Goal: Task Accomplishment & Management: Manage account settings

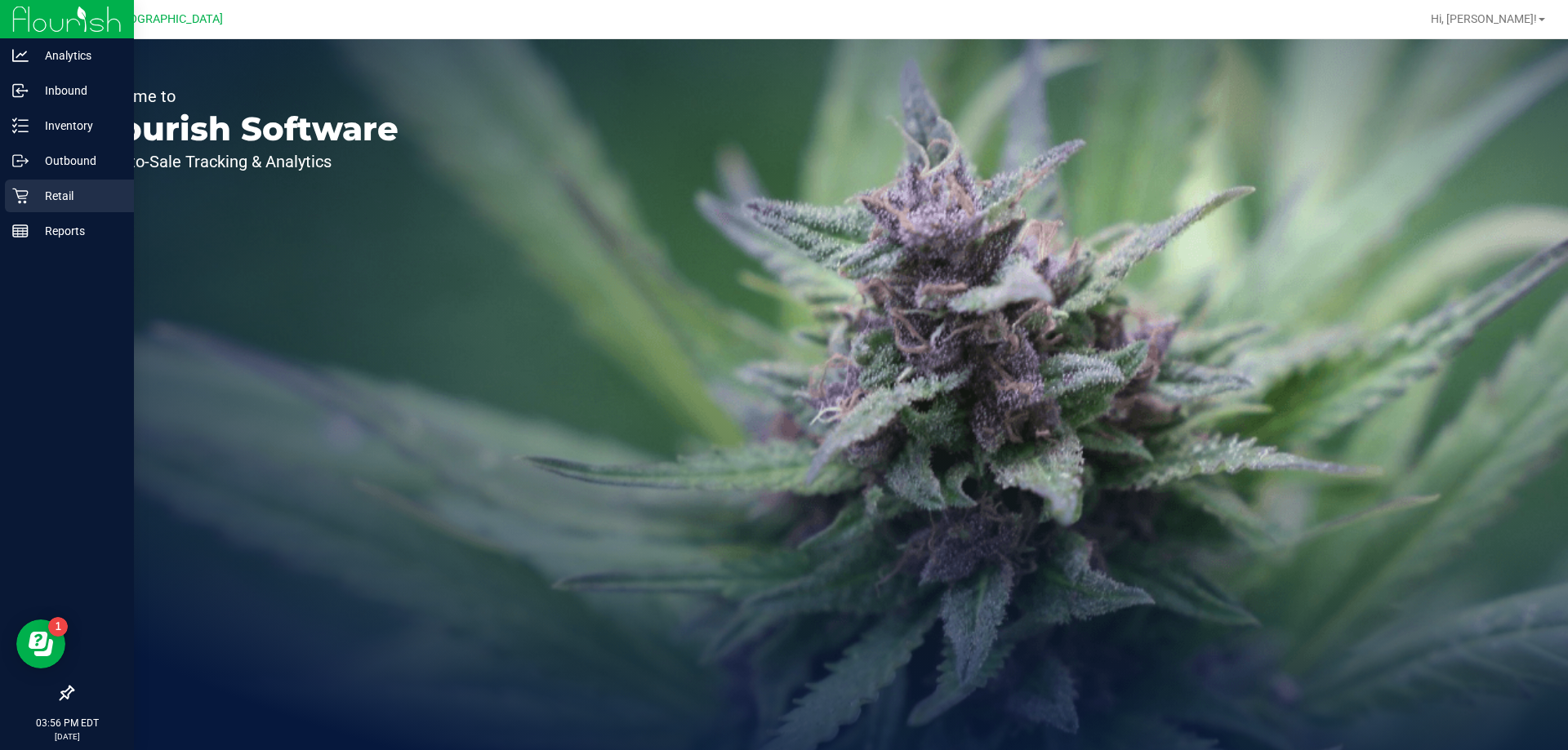
click at [63, 191] on p "Retail" at bounding box center [77, 196] width 98 height 20
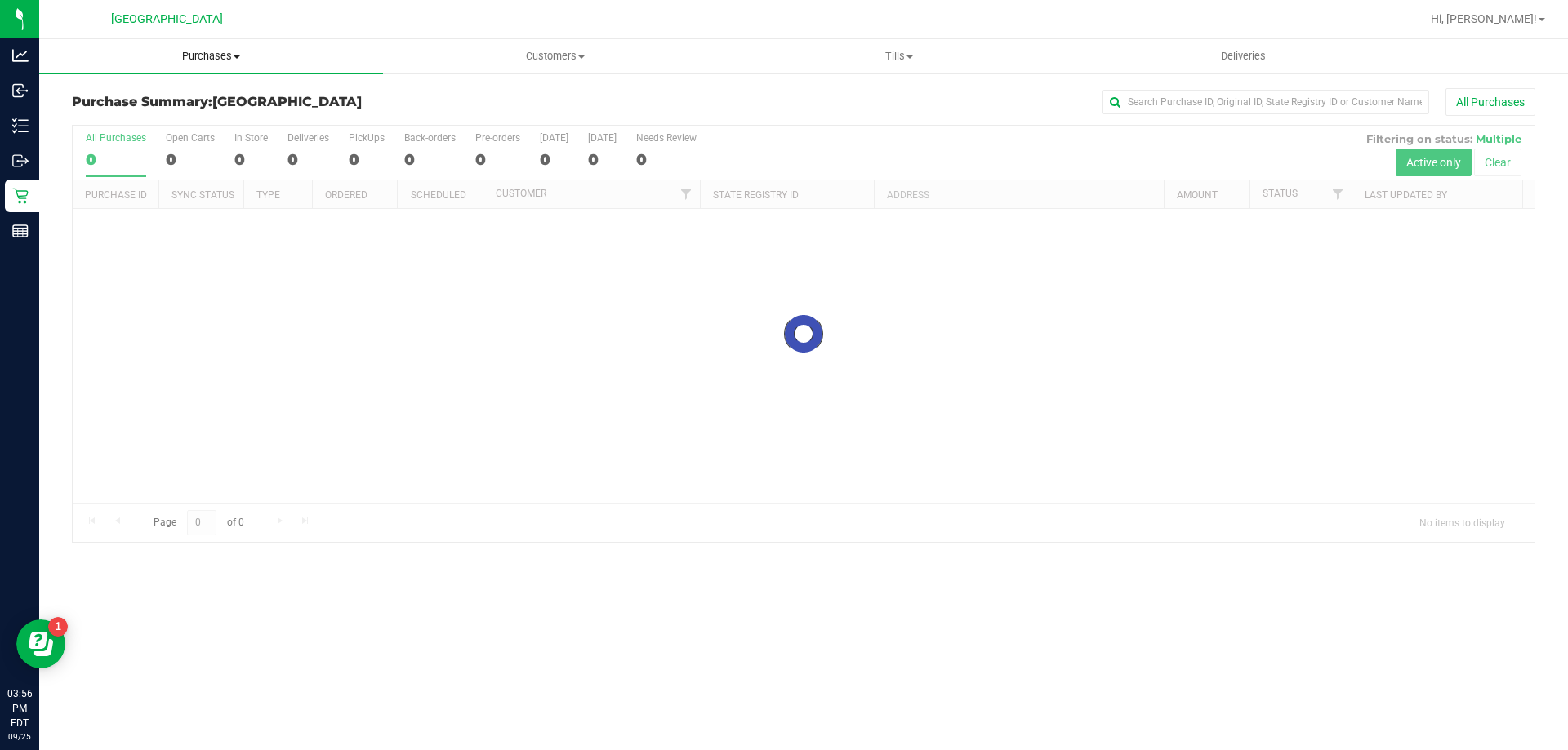
click at [199, 54] on span "Purchases" at bounding box center [211, 56] width 343 height 15
click at [117, 116] on span "Fulfillment" at bounding box center [90, 118] width 101 height 14
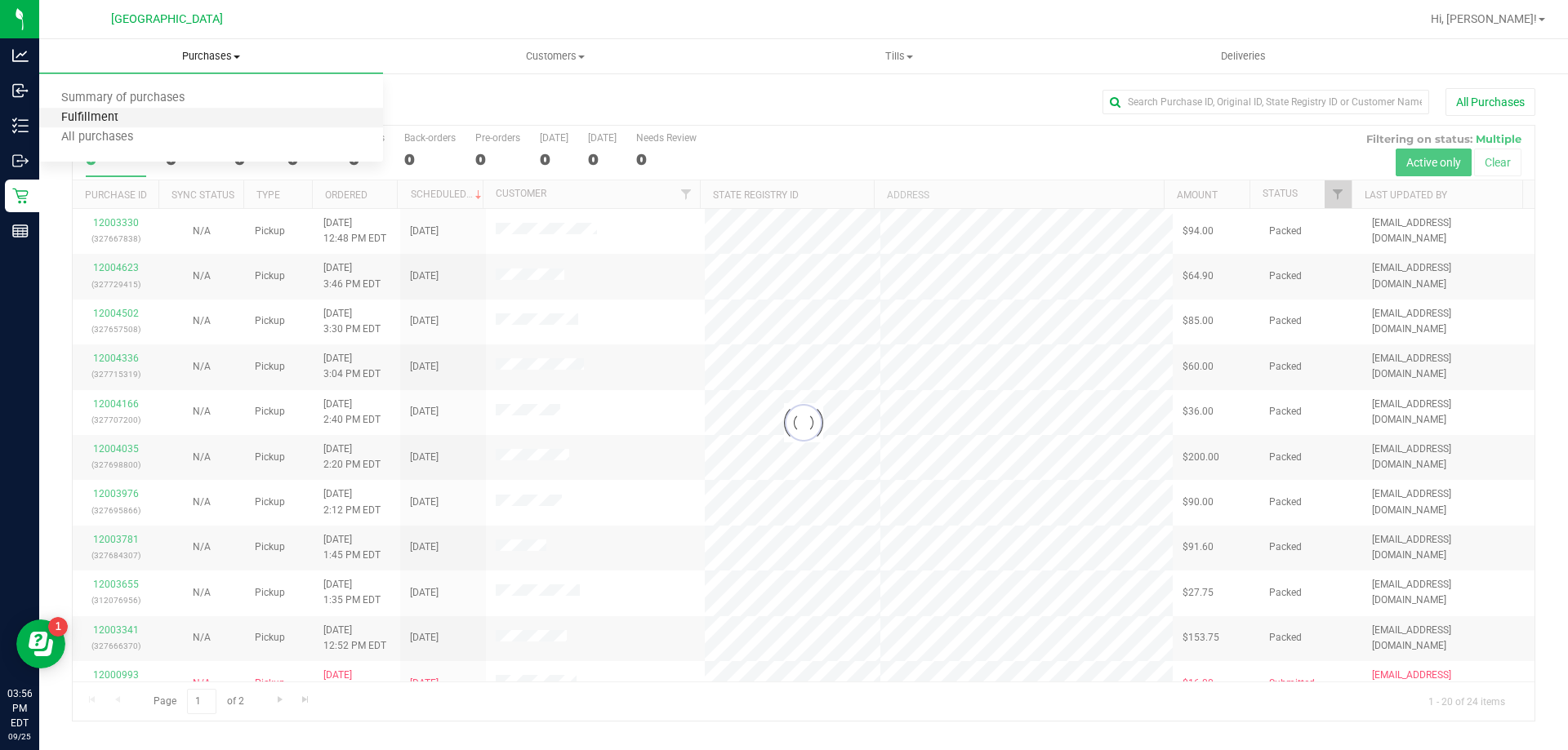
click at [117, 116] on span "Fulfillment" at bounding box center [90, 118] width 101 height 14
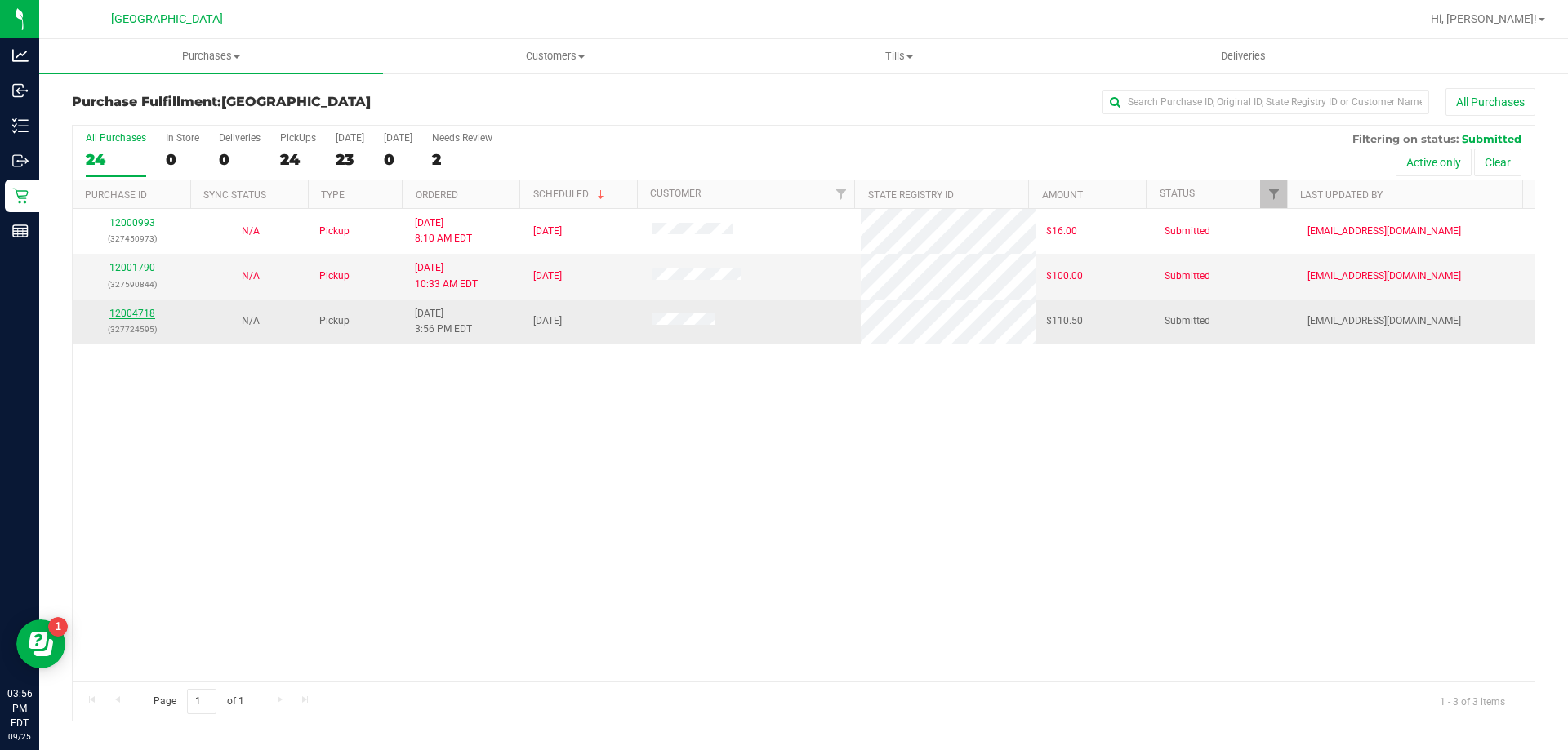
click at [124, 315] on link "12004718" at bounding box center [133, 314] width 46 height 12
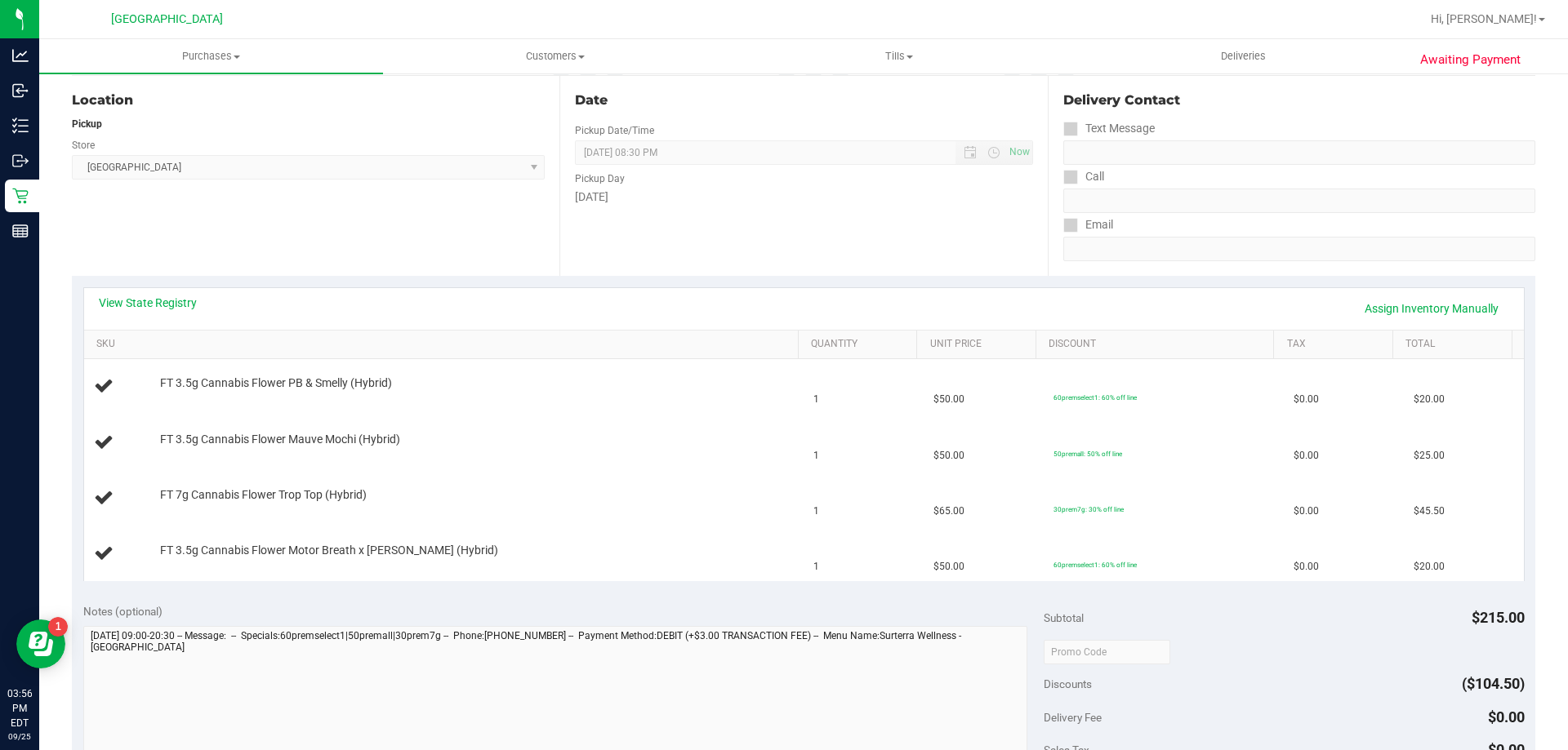
scroll to position [245, 0]
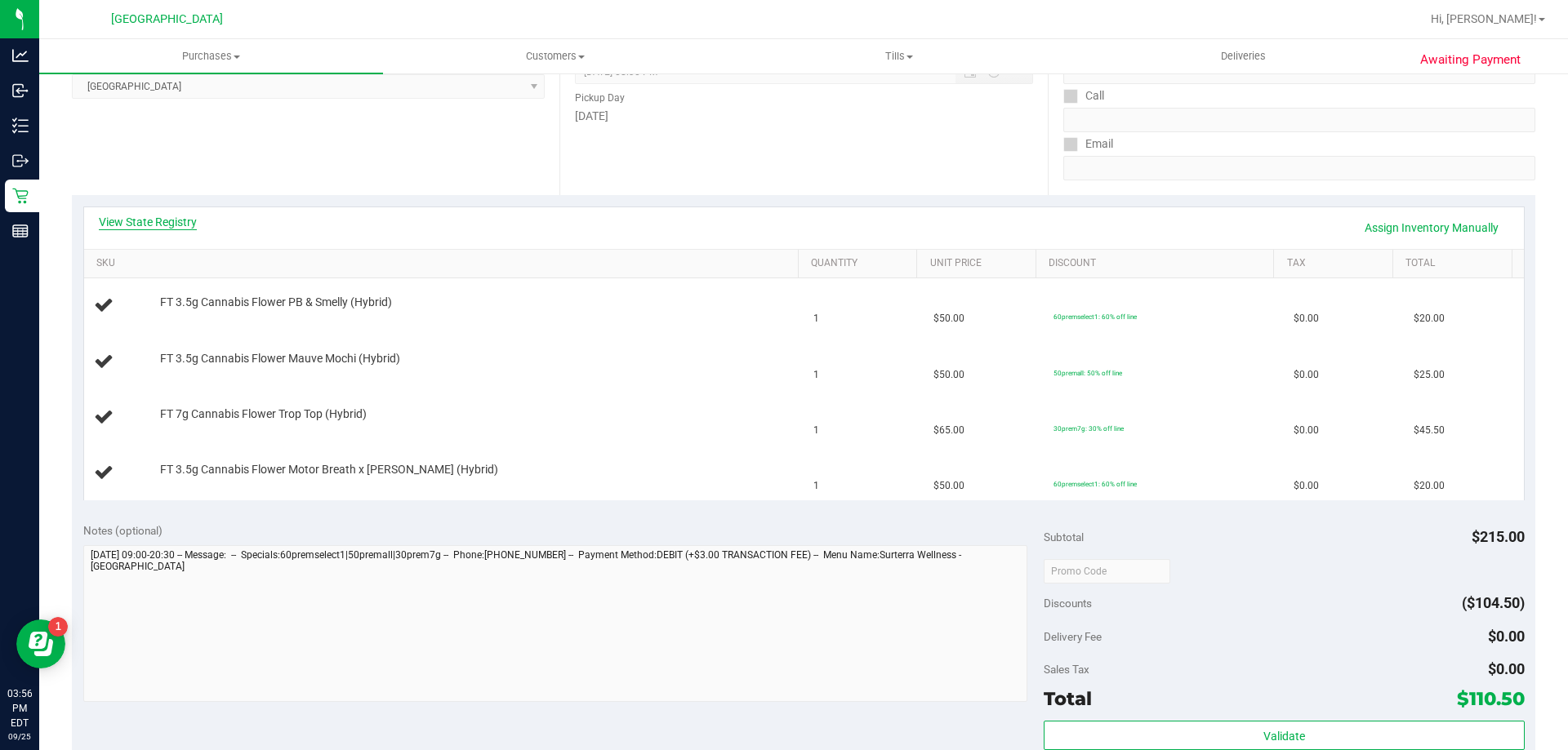
click at [191, 227] on link "View State Registry" at bounding box center [147, 222] width 98 height 17
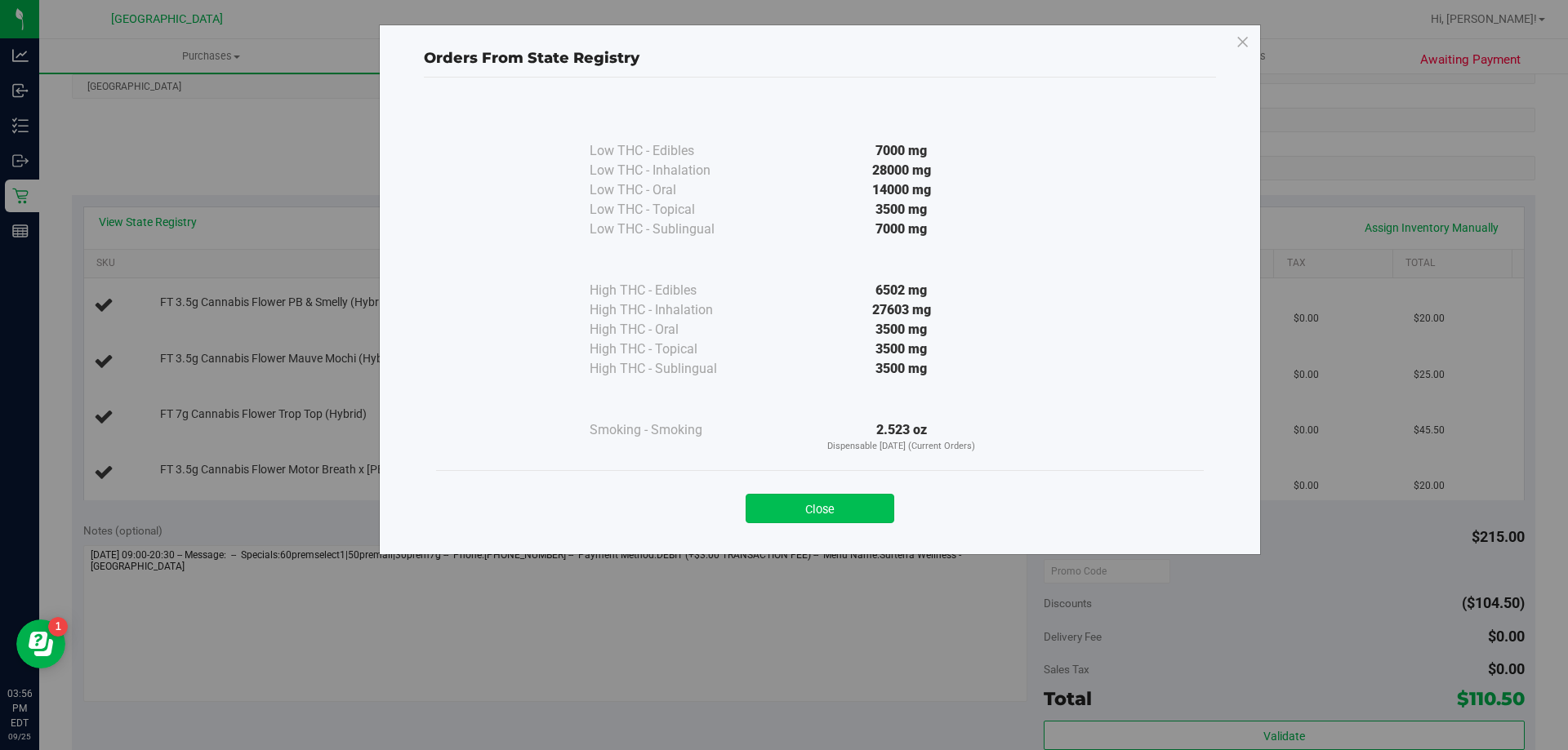
click at [783, 515] on button "Close" at bounding box center [820, 509] width 148 height 30
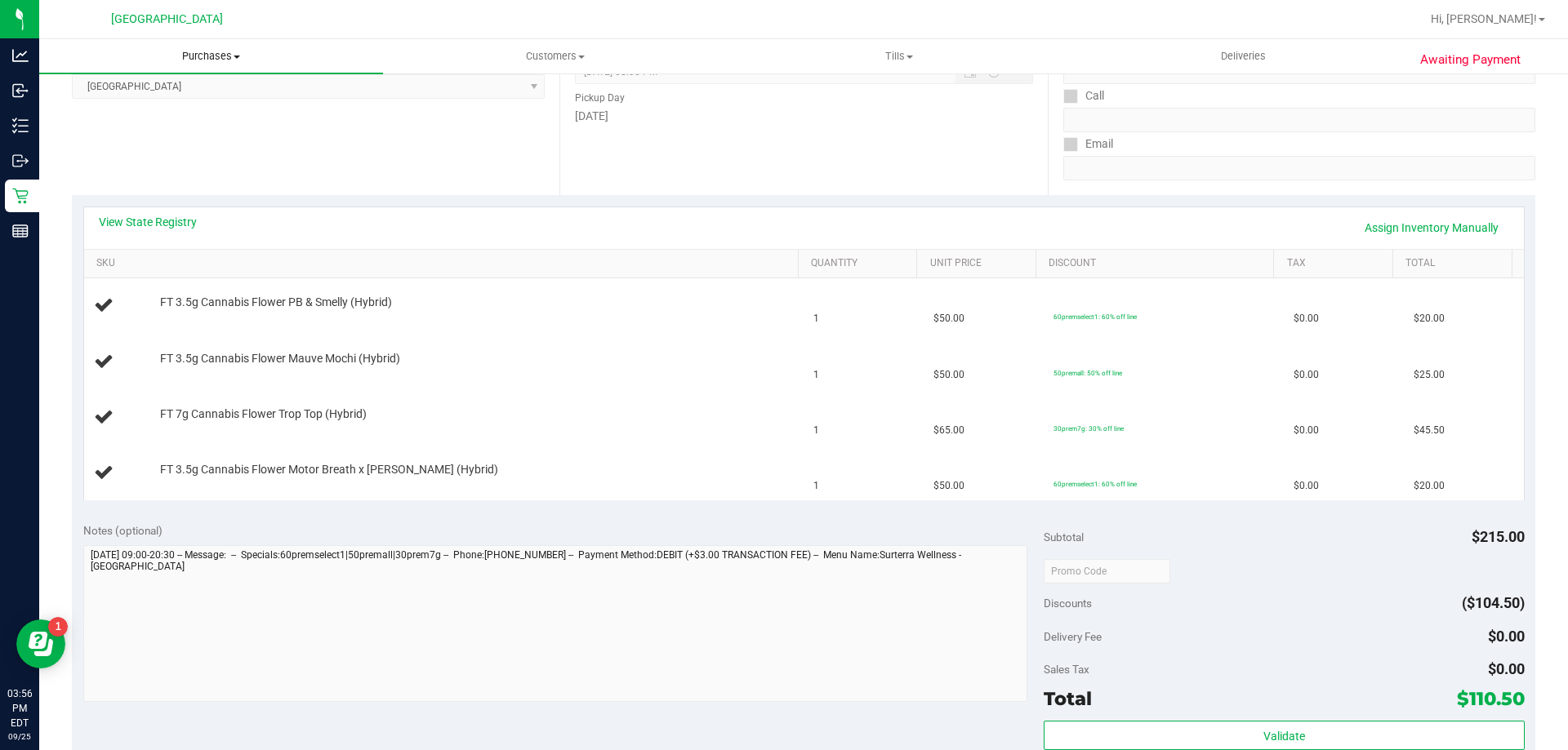
click at [214, 53] on span "Purchases" at bounding box center [211, 56] width 343 height 15
click at [123, 124] on span "Fulfillment" at bounding box center [90, 118] width 101 height 14
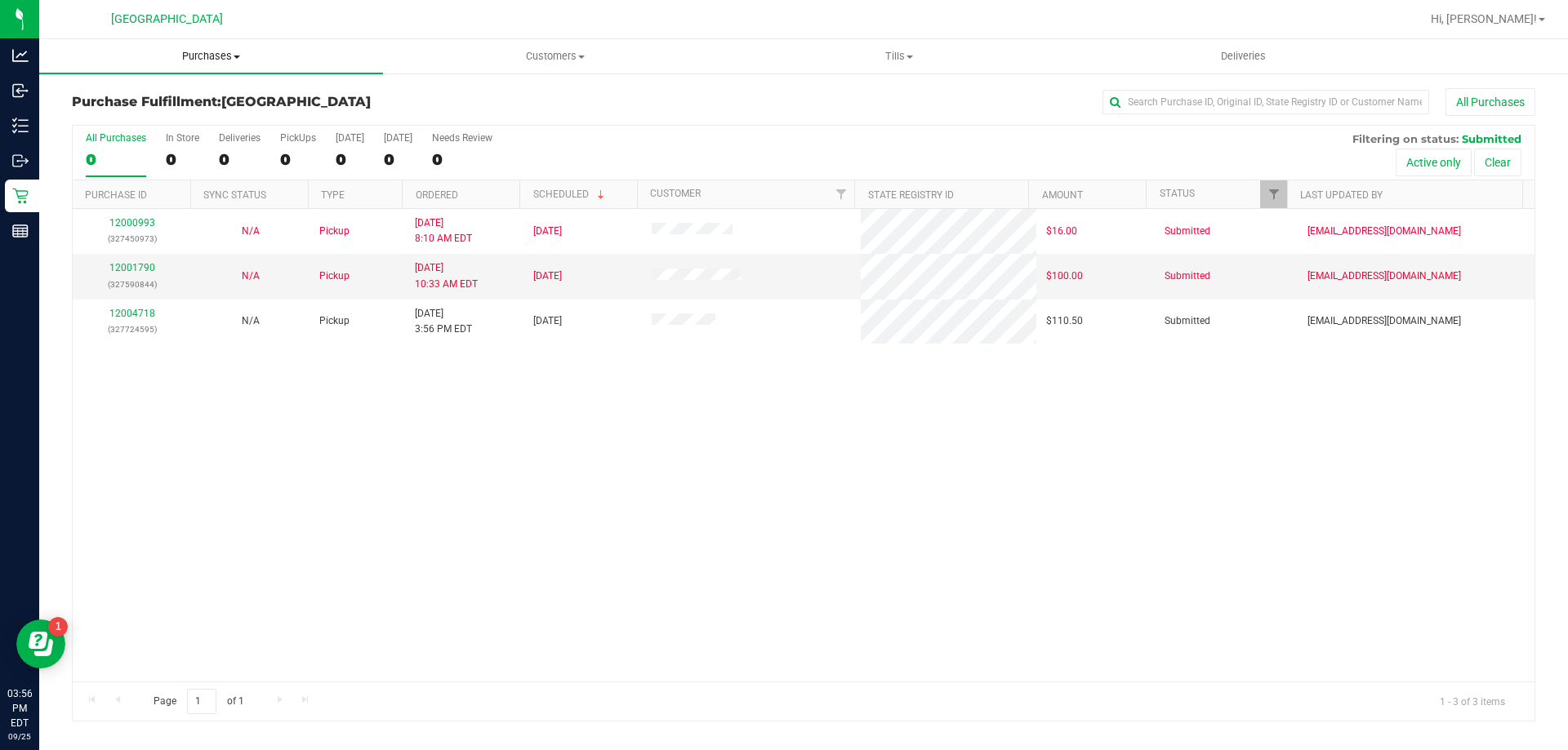
click at [226, 60] on span "Purchases" at bounding box center [211, 56] width 343 height 15
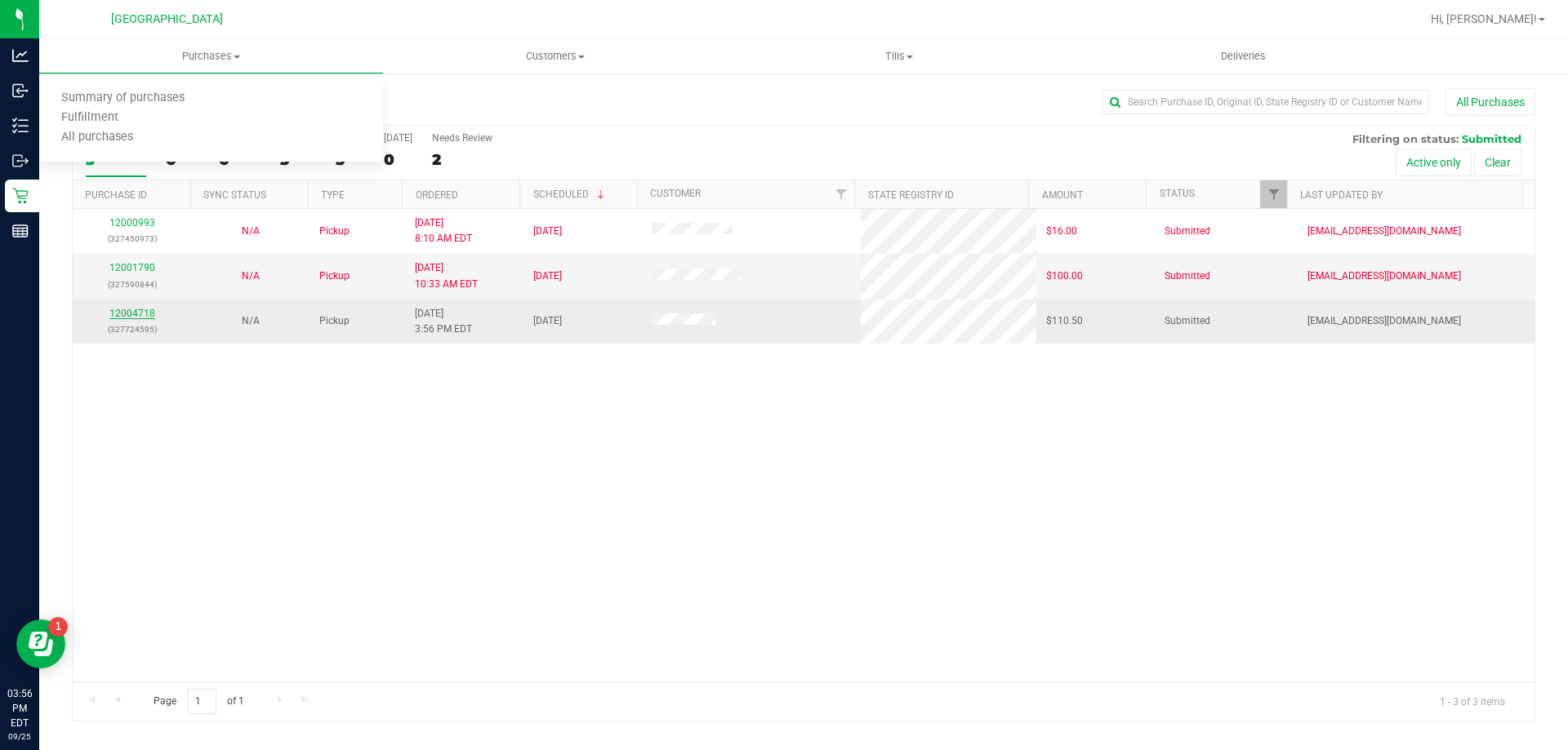
click at [135, 316] on link "12004718" at bounding box center [133, 314] width 46 height 12
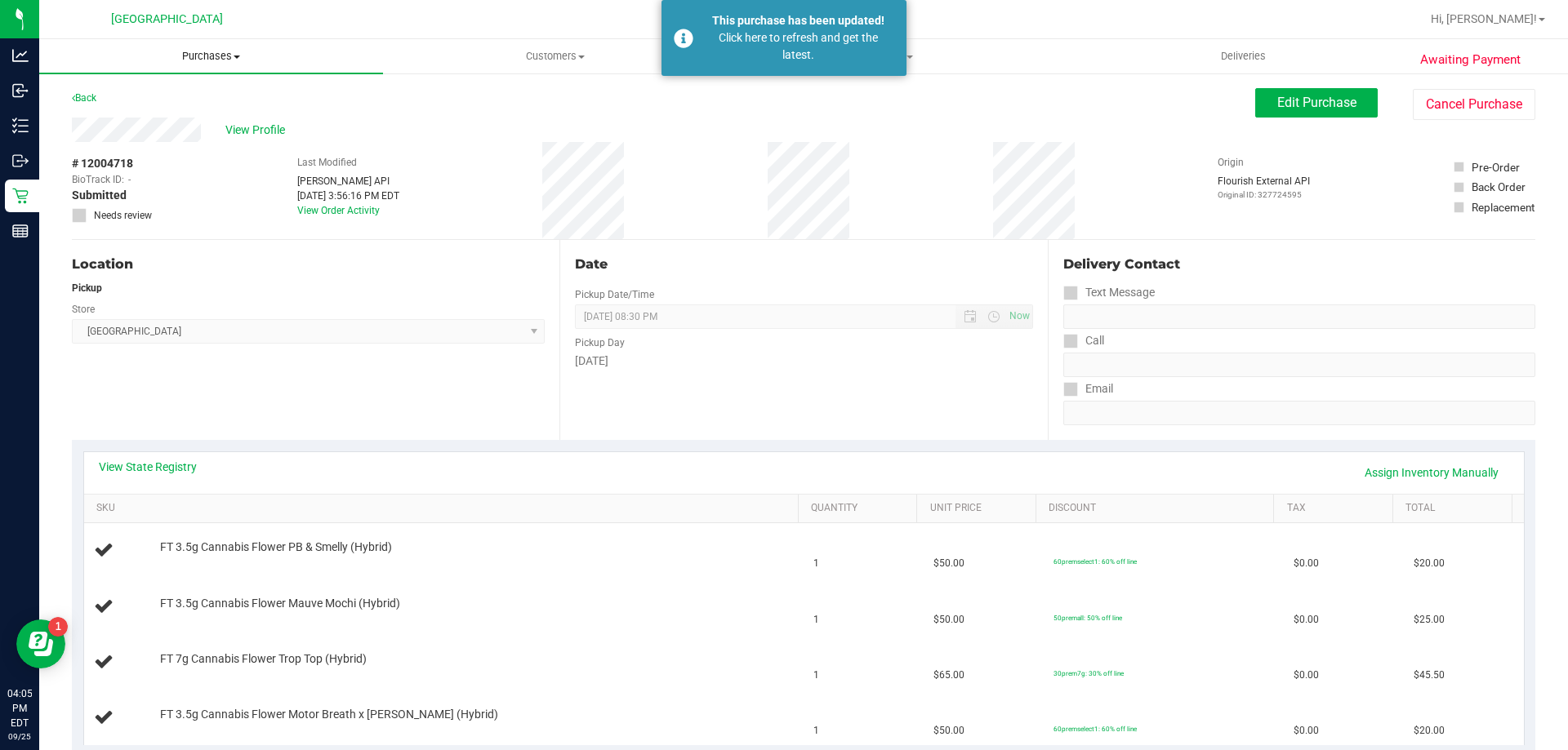
click at [219, 52] on span "Purchases" at bounding box center [211, 56] width 343 height 15
click at [176, 115] on li "Fulfillment" at bounding box center [211, 119] width 343 height 20
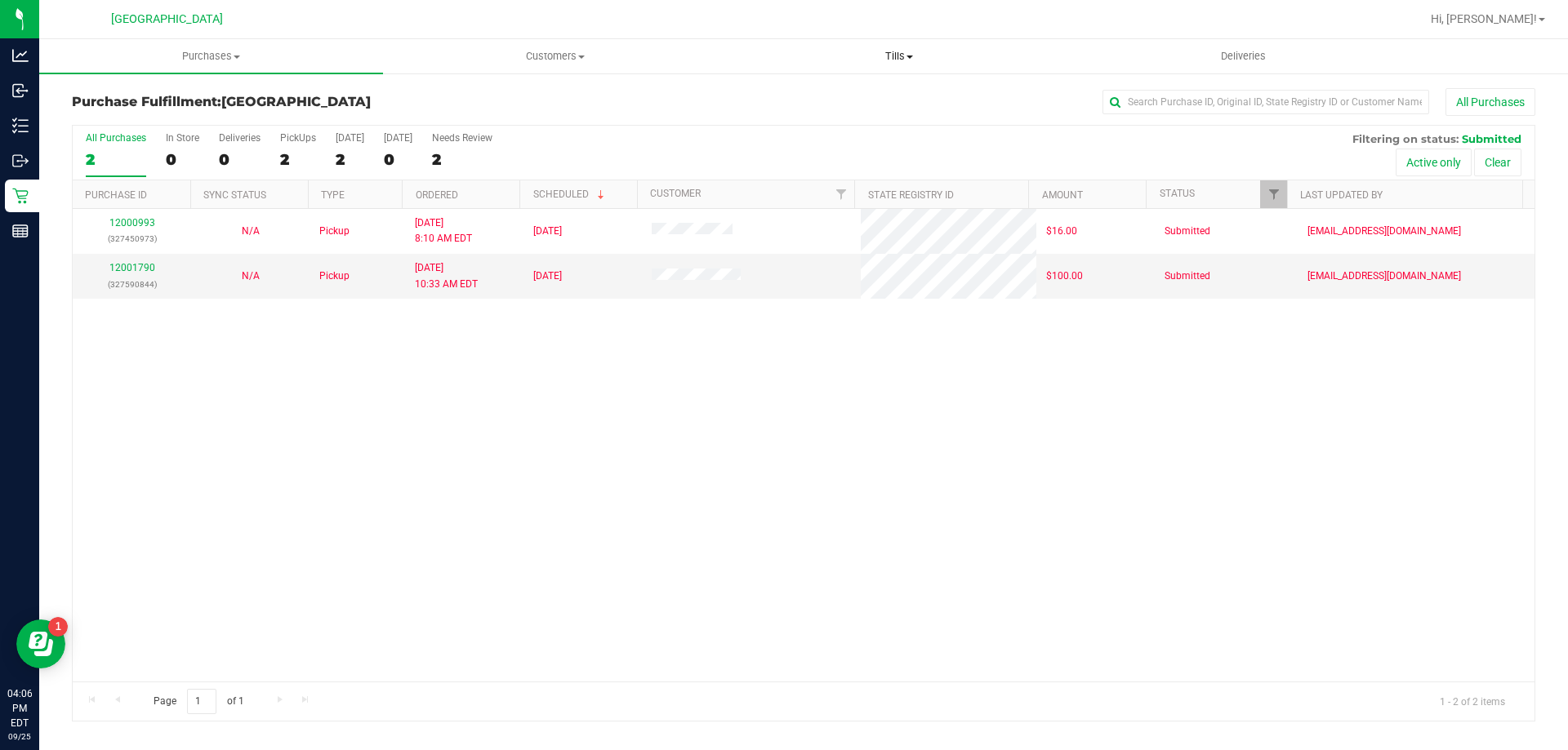
click at [886, 63] on span "Tills" at bounding box center [898, 56] width 342 height 15
click at [844, 93] on li "Manage tills" at bounding box center [898, 99] width 343 height 20
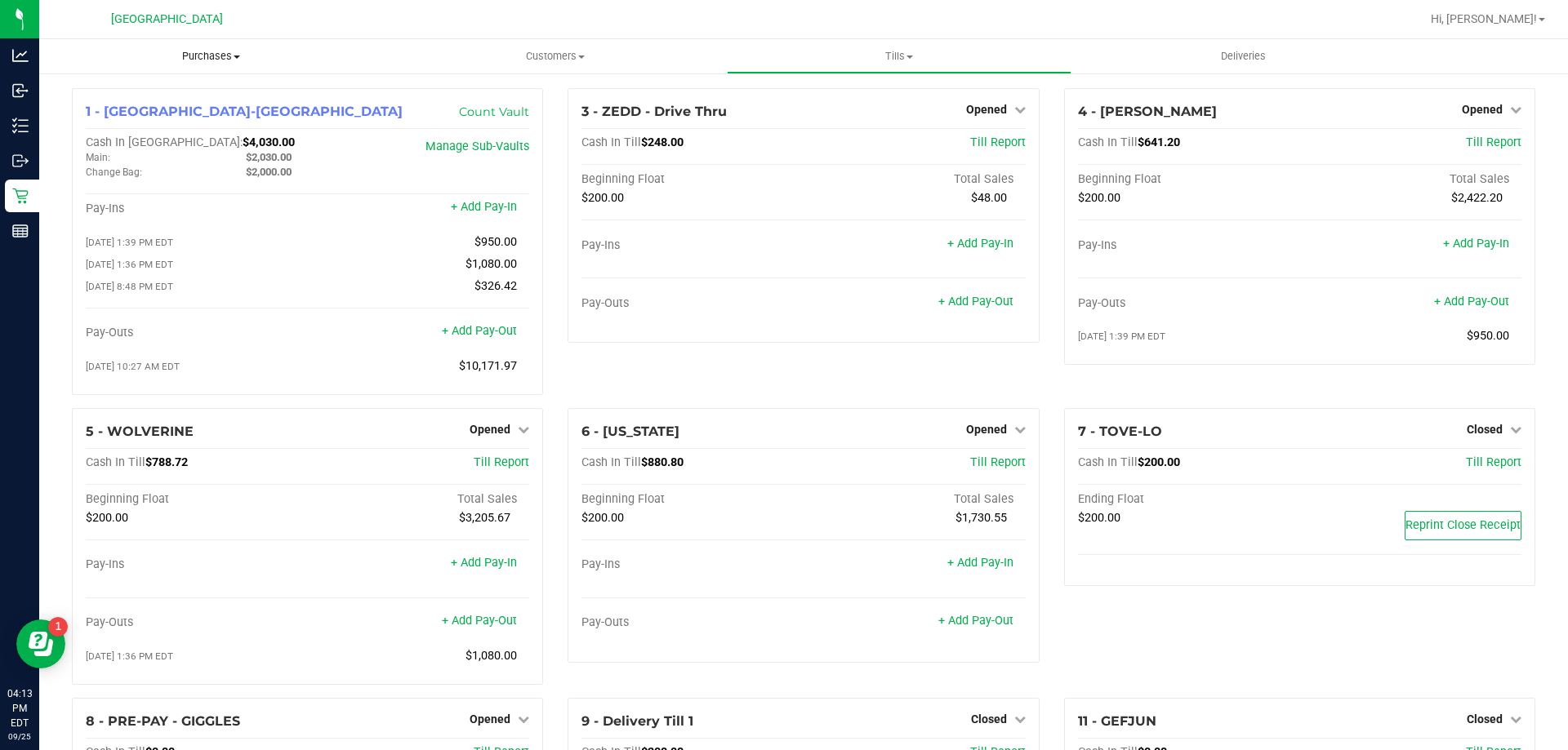
click at [214, 59] on span "Purchases" at bounding box center [211, 56] width 343 height 15
click at [143, 114] on li "Fulfillment" at bounding box center [211, 119] width 343 height 20
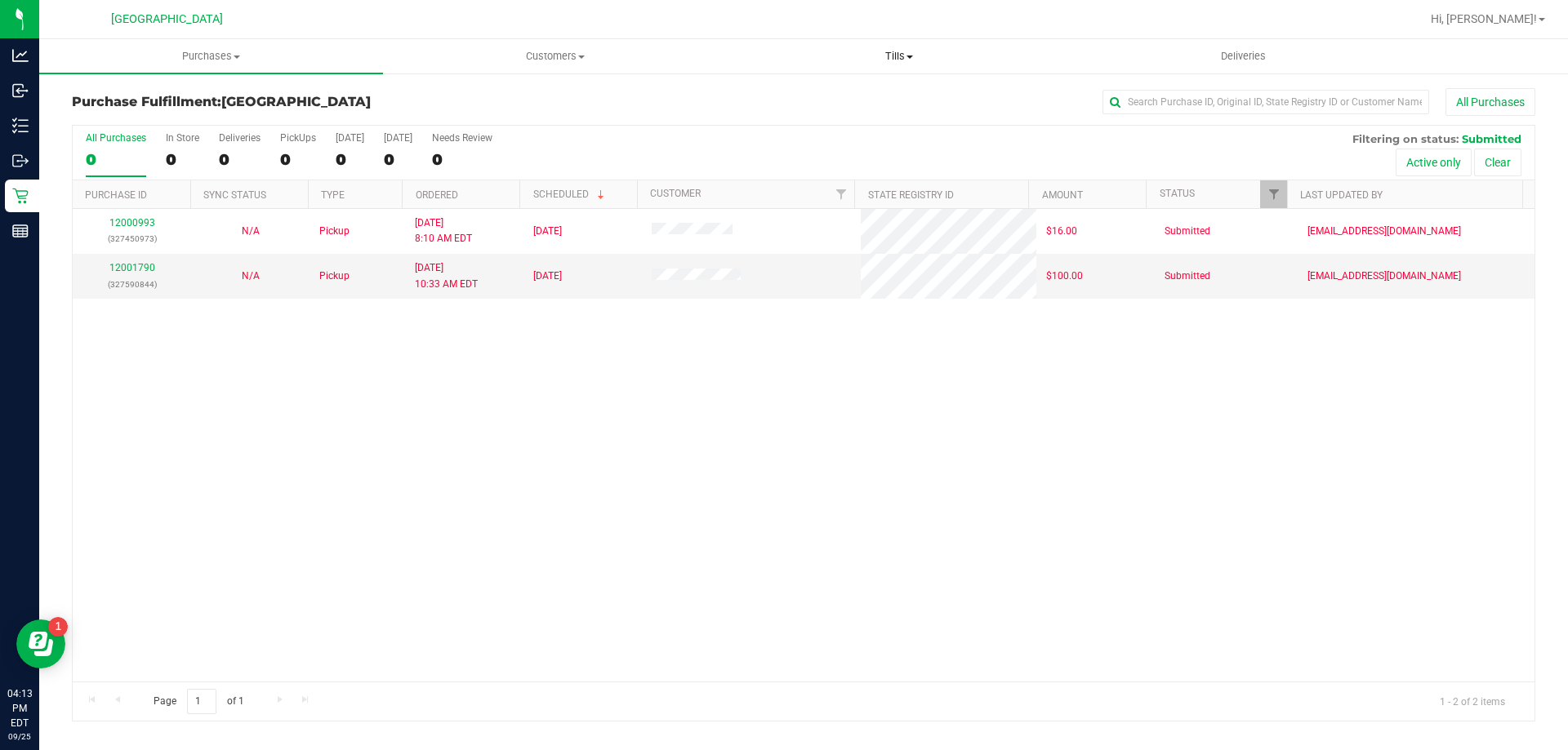
click at [891, 58] on span "Tills" at bounding box center [898, 56] width 342 height 15
click at [797, 101] on span "Manage tills" at bounding box center [782, 98] width 110 height 14
